Goal: Entertainment & Leisure: Consume media (video, audio)

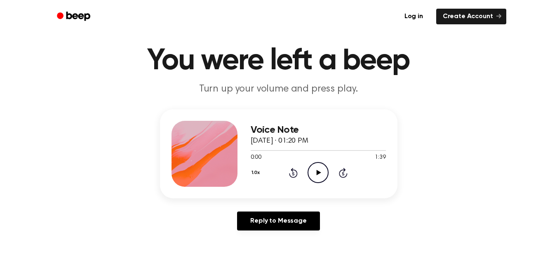
scroll to position [23, 0]
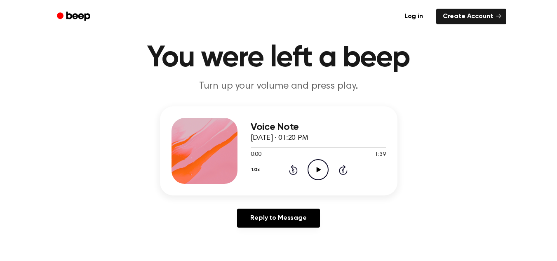
click at [320, 176] on icon "Play Audio" at bounding box center [318, 169] width 21 height 21
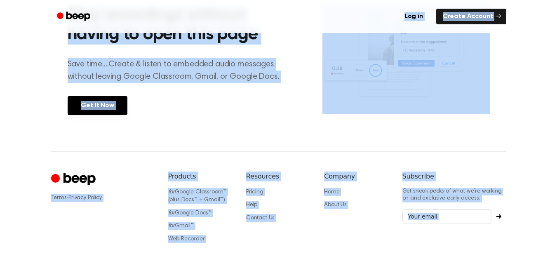
scroll to position [402, 0]
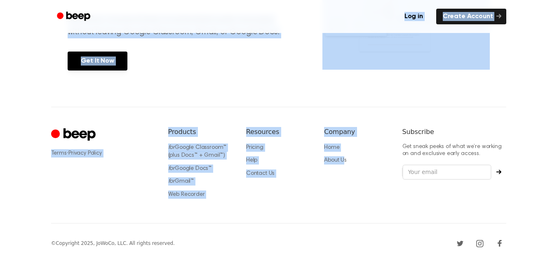
drag, startPoint x: 28, startPoint y: 20, endPoint x: 366, endPoint y: 213, distance: 388.9
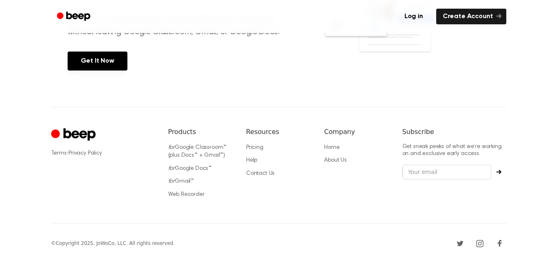
click at [340, 249] on div "© Copyright 2025, JoWoCo, LLC. All rights reserved." at bounding box center [278, 243] width 455 height 40
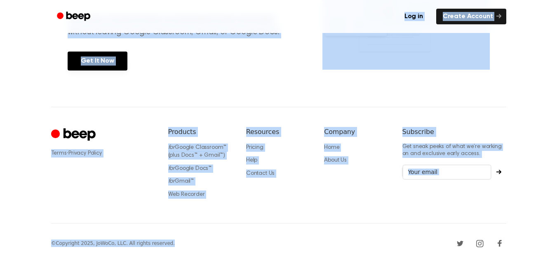
drag, startPoint x: 33, startPoint y: 10, endPoint x: 292, endPoint y: 248, distance: 351.7
click at [292, 248] on div "© Copyright 2025, JoWoCo, LLC. All rights reserved." at bounding box center [278, 243] width 455 height 40
drag, startPoint x: 33, startPoint y: 8, endPoint x: 328, endPoint y: 254, distance: 384.2
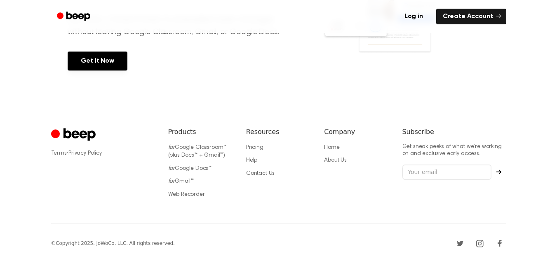
click at [297, 230] on div "© Copyright 2025, JoWoCo, LLC. All rights reserved." at bounding box center [278, 243] width 455 height 40
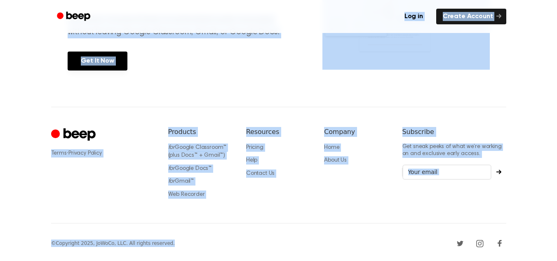
drag, startPoint x: 39, startPoint y: 12, endPoint x: 204, endPoint y: 251, distance: 290.4
click at [204, 251] on div "© Copyright 2025, JoWoCo, LLC. All rights reserved." at bounding box center [278, 243] width 455 height 40
drag, startPoint x: 26, startPoint y: 14, endPoint x: 193, endPoint y: 255, distance: 293.5
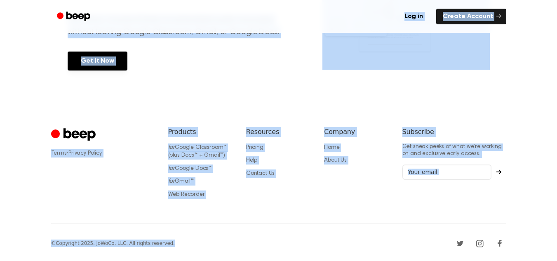
click at [194, 254] on div "© Copyright 2025, JoWoCo, LLC. All rights reserved." at bounding box center [278, 243] width 455 height 40
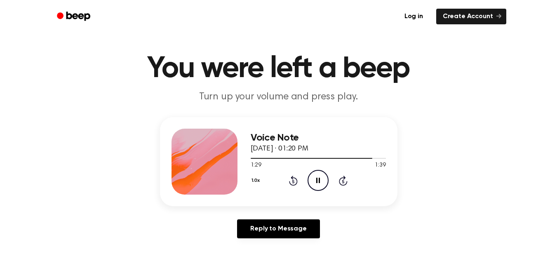
scroll to position [0, 0]
